Goal: Information Seeking & Learning: Check status

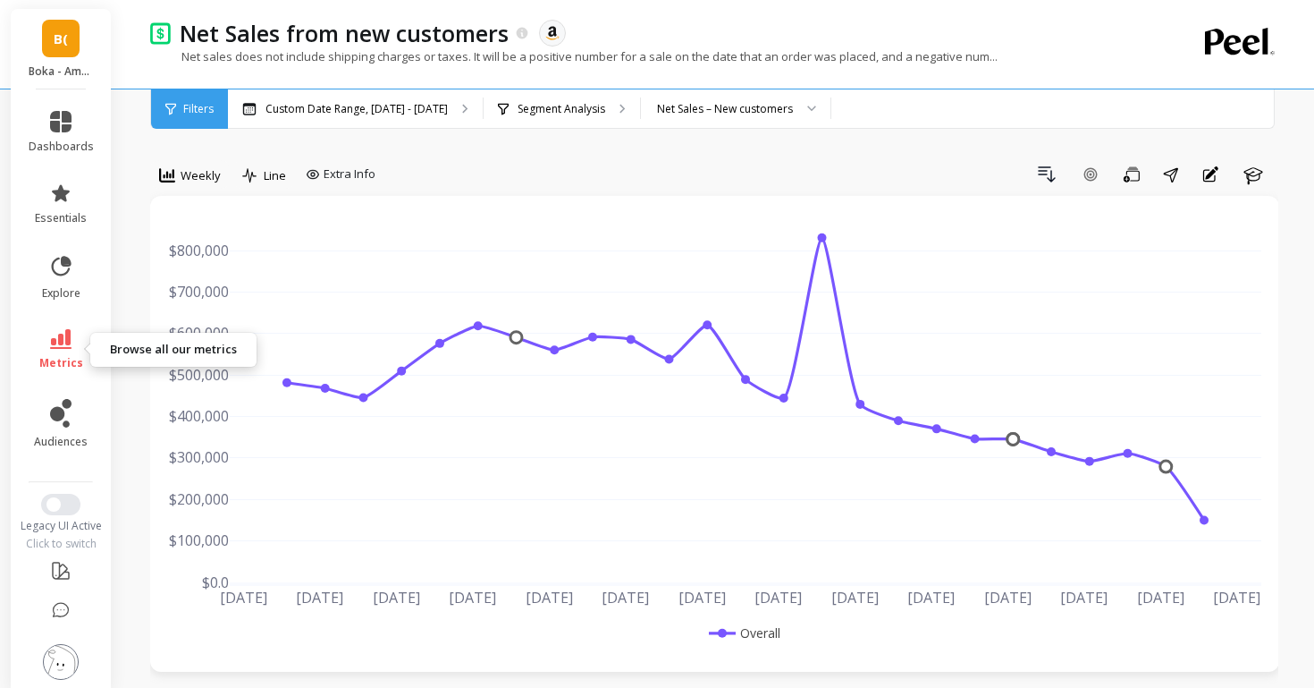
click at [70, 356] on span "metrics" at bounding box center [61, 363] width 44 height 14
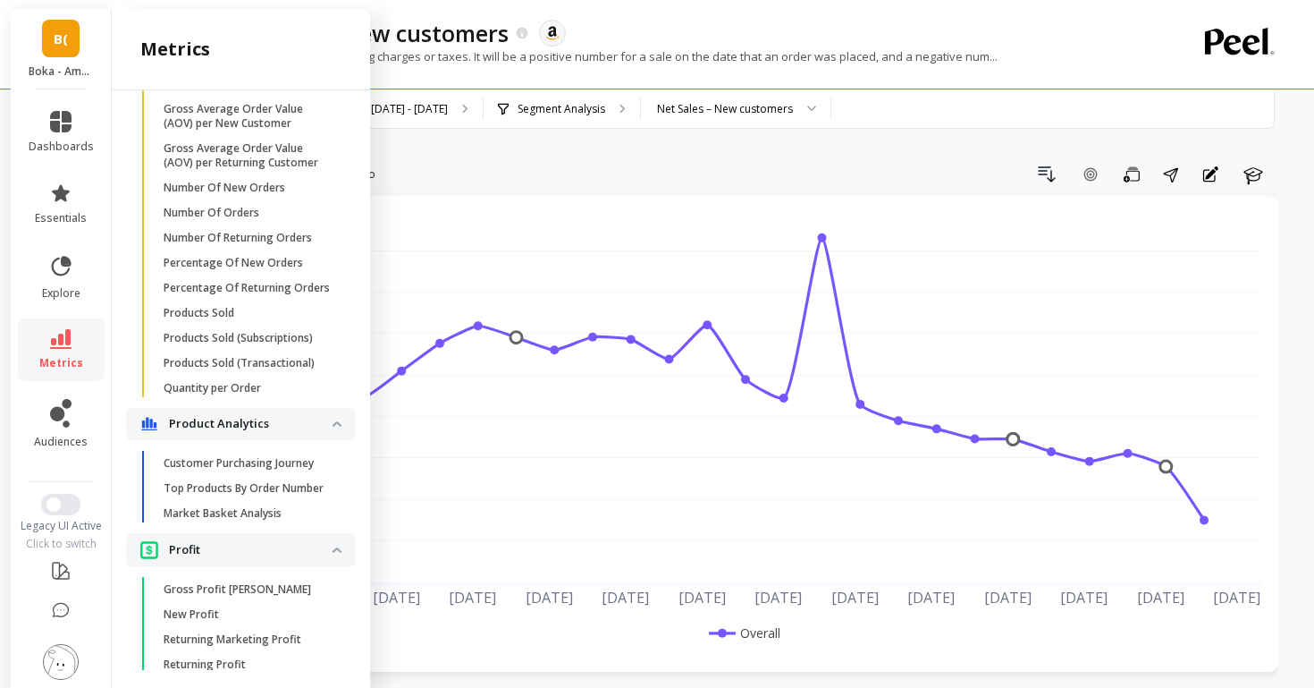
scroll to position [1347, 0]
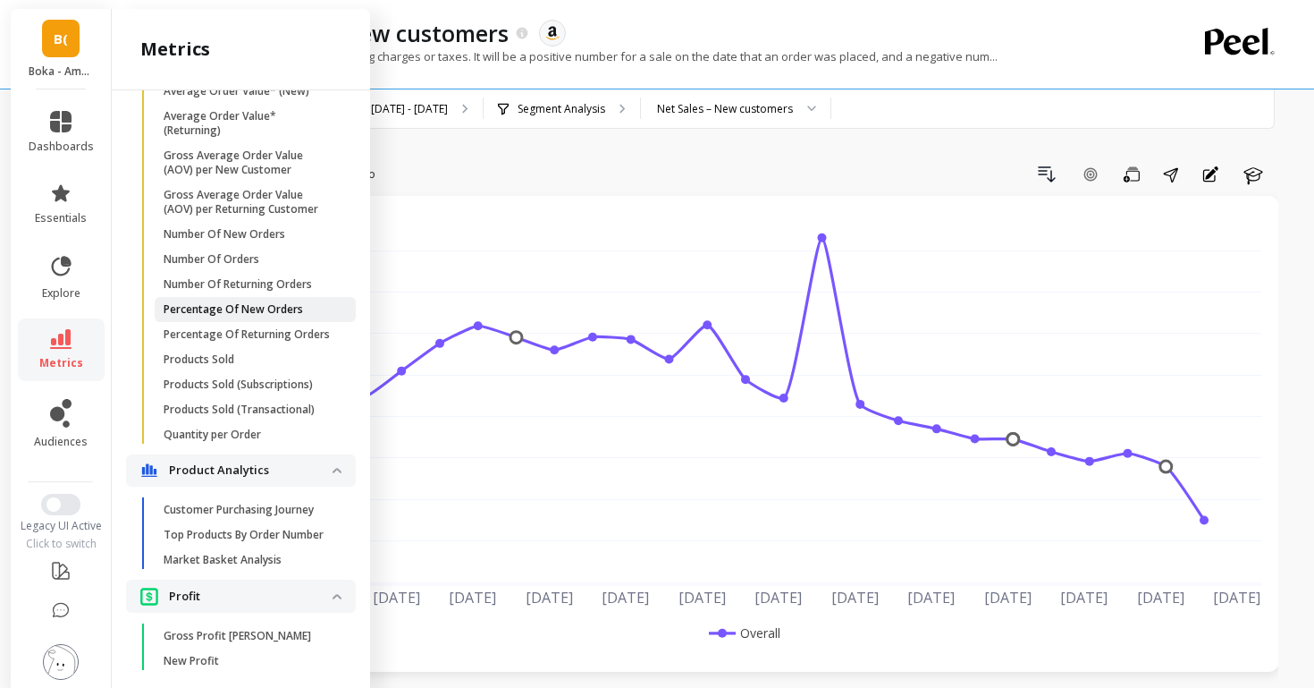
click at [285, 305] on p "Percentage Of New Orders" at bounding box center [233, 309] width 139 height 14
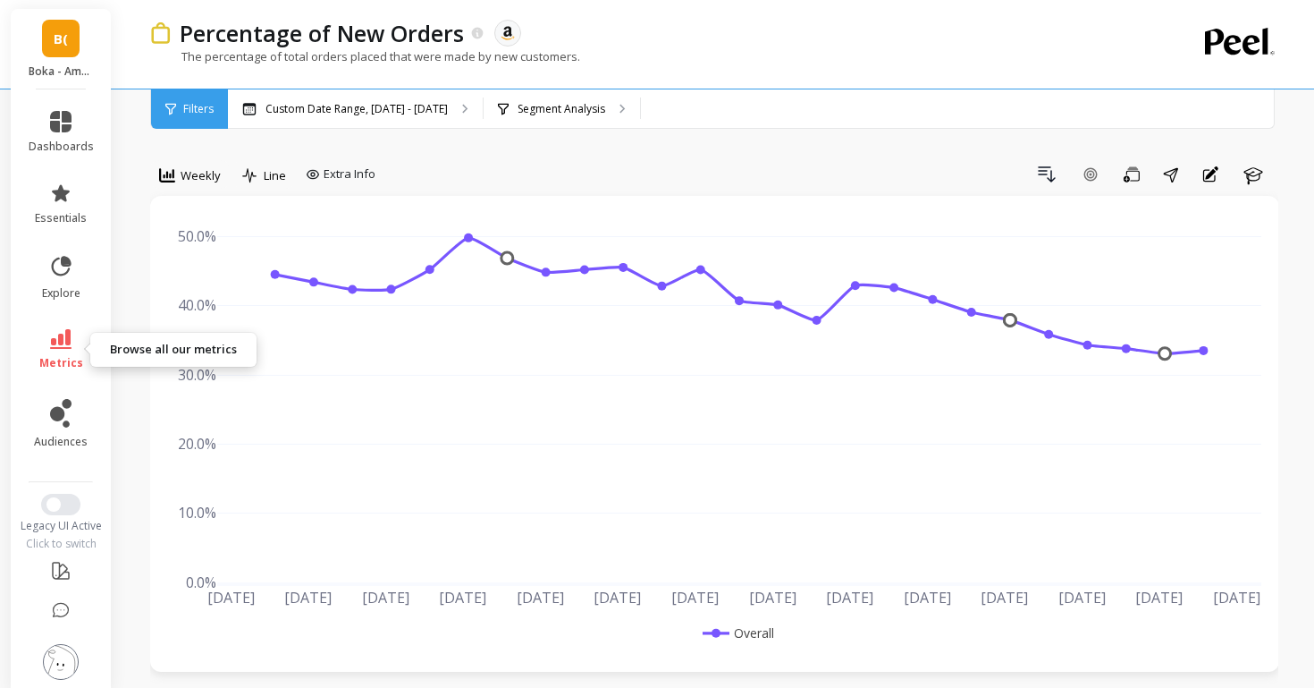
click at [65, 328] on li "metrics" at bounding box center [61, 349] width 87 height 63
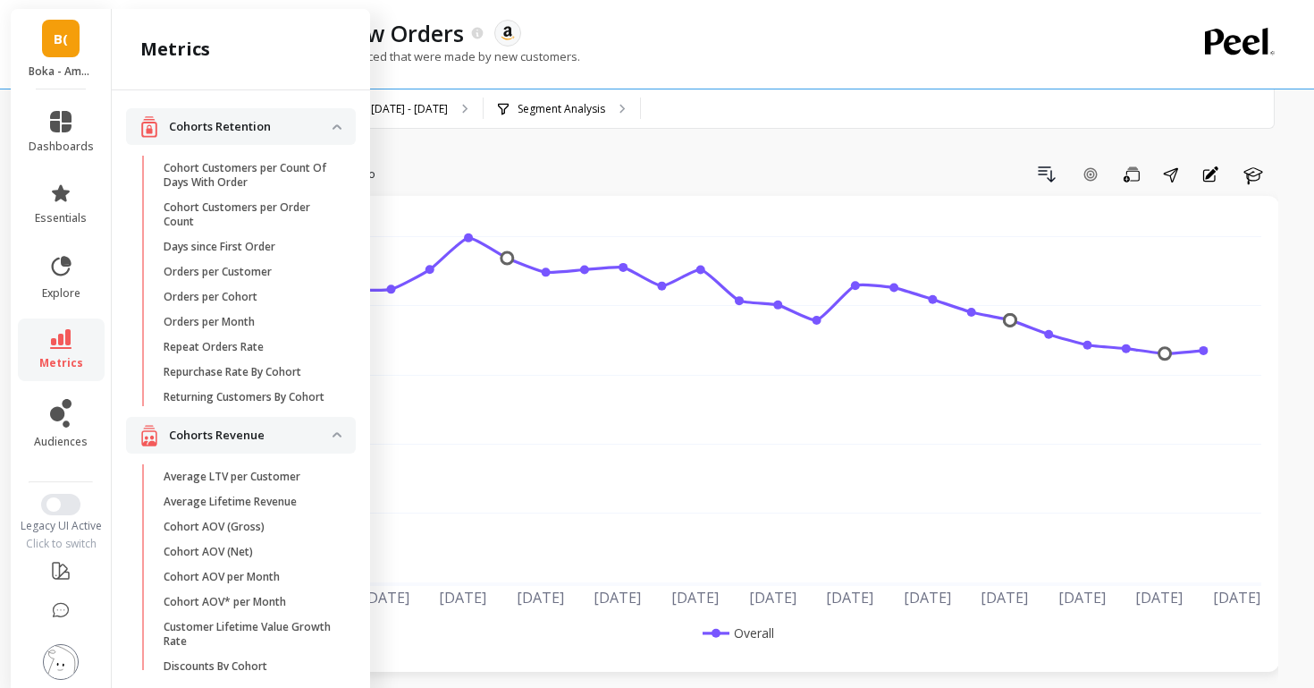
scroll to position [1347, 0]
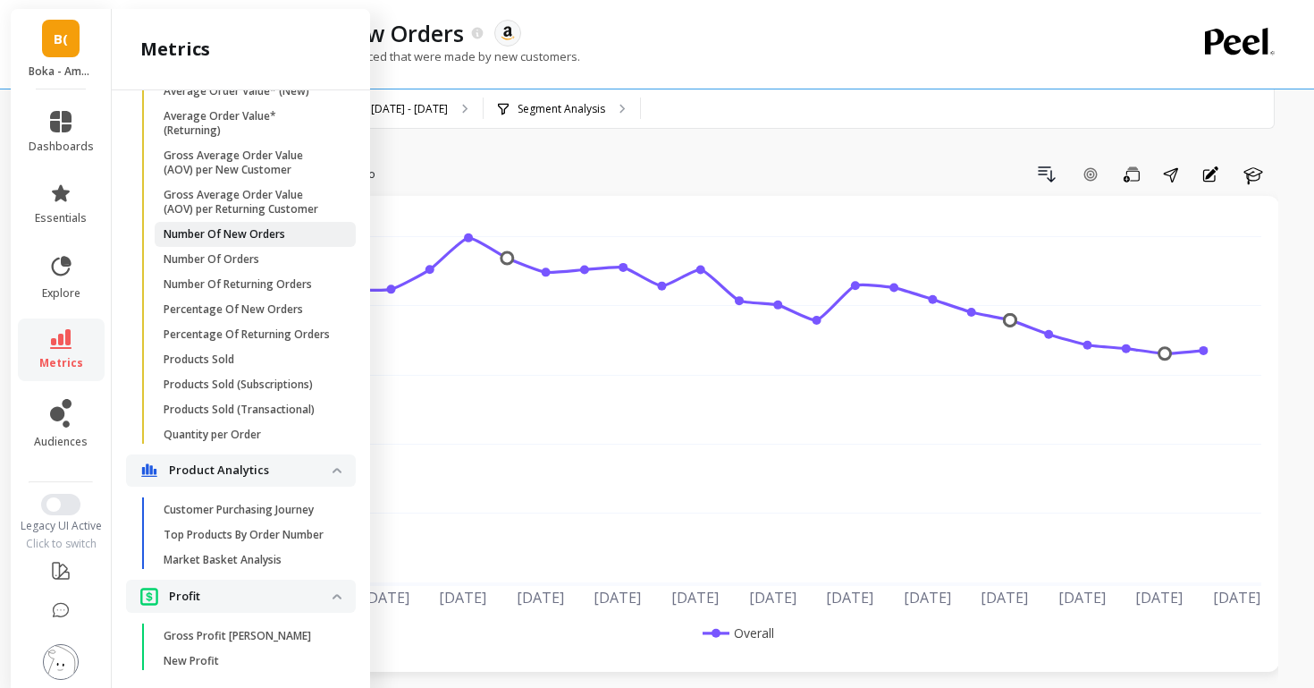
click at [224, 232] on p "Number Of New Orders" at bounding box center [225, 234] width 122 height 14
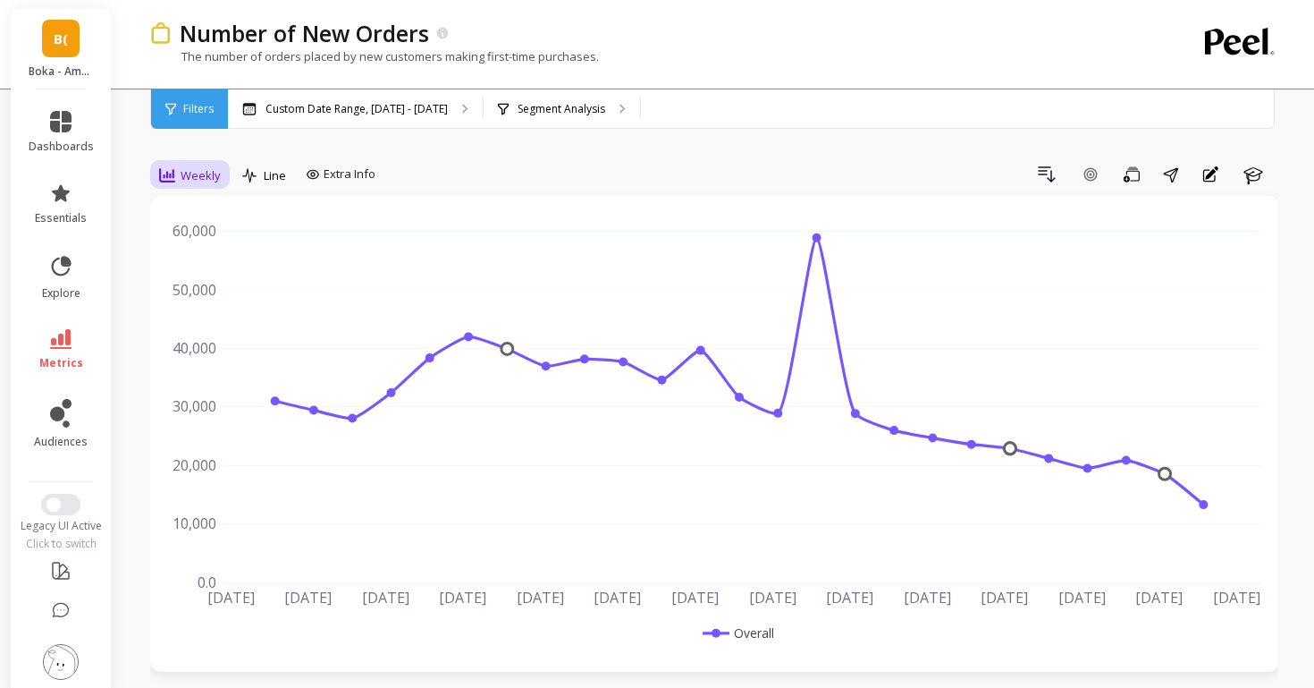
click at [199, 175] on span "Weekly" at bounding box center [201, 175] width 40 height 17
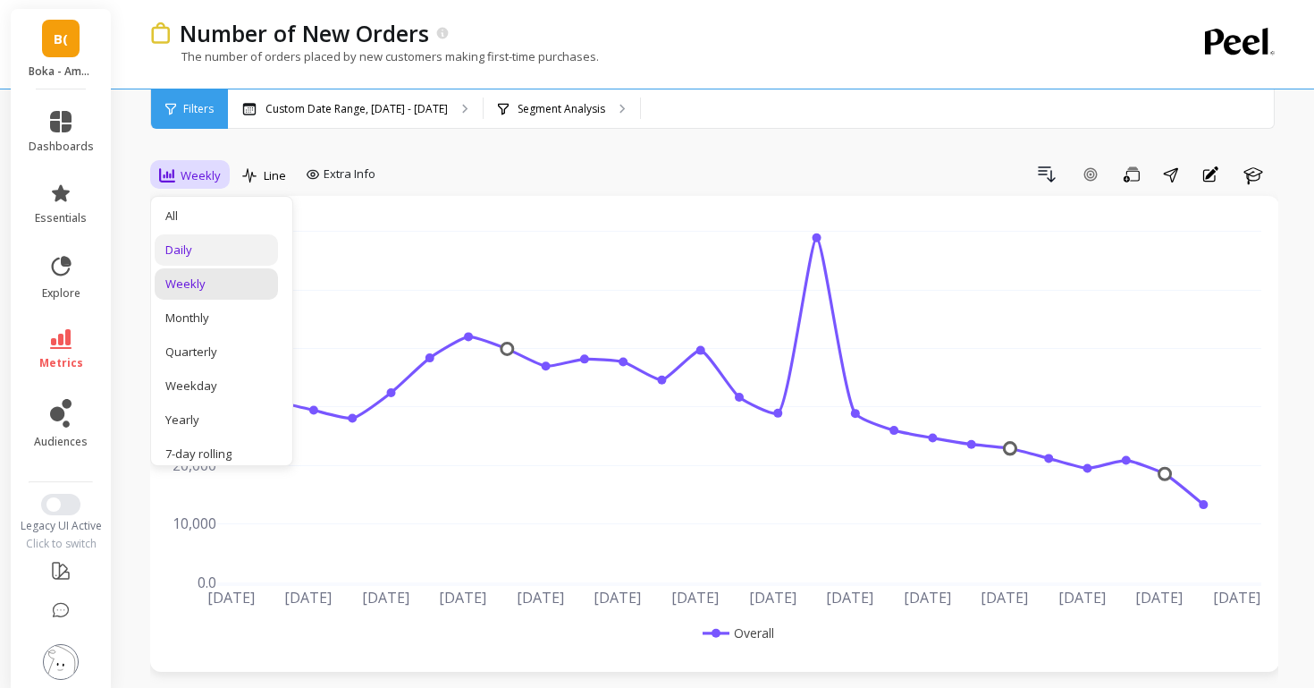
click at [201, 249] on div "Daily" at bounding box center [216, 249] width 102 height 17
